Goal: Transaction & Acquisition: Subscribe to service/newsletter

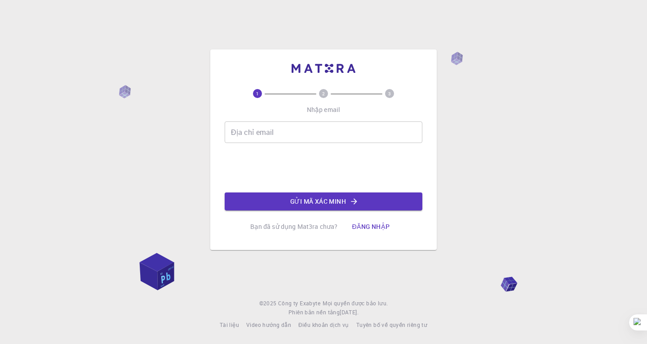
click at [257, 132] on input "Địa chỉ email" at bounding box center [324, 132] width 198 height 22
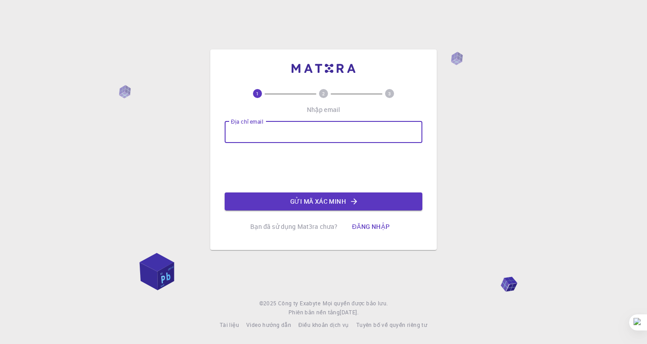
type input "[EMAIL_ADDRESS][DOMAIN_NAME]"
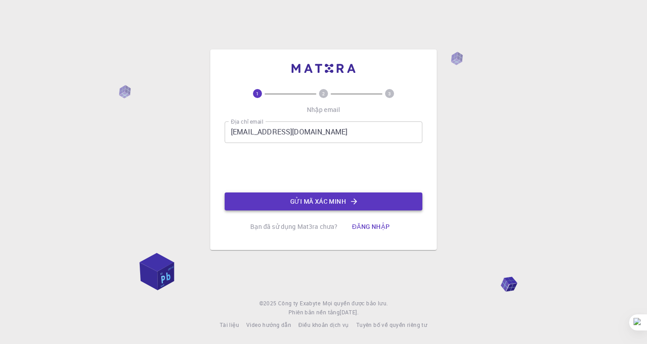
click at [279, 202] on button "Gửi mã xác minh" at bounding box center [324, 201] width 198 height 18
